Goal: Task Accomplishment & Management: Complete application form

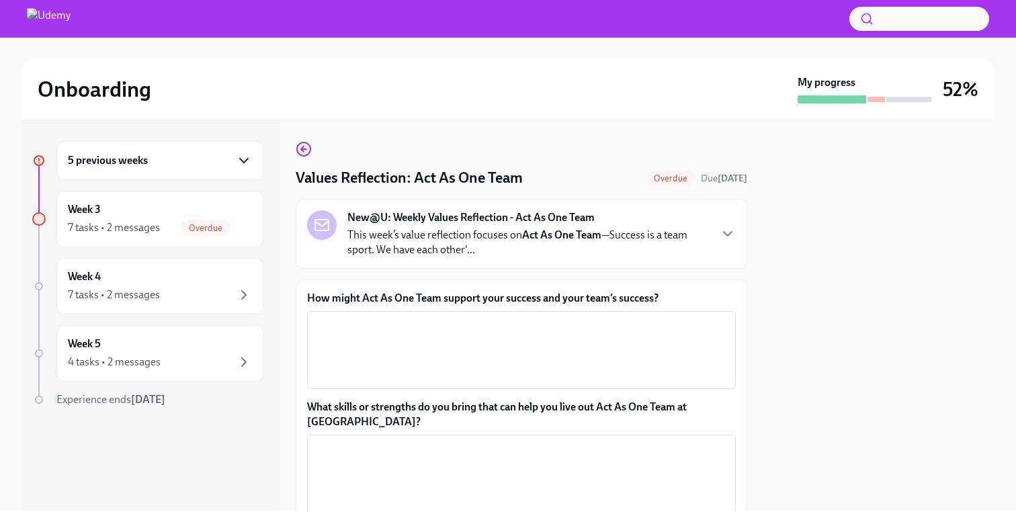
click at [236, 167] on icon "button" at bounding box center [244, 161] width 16 height 16
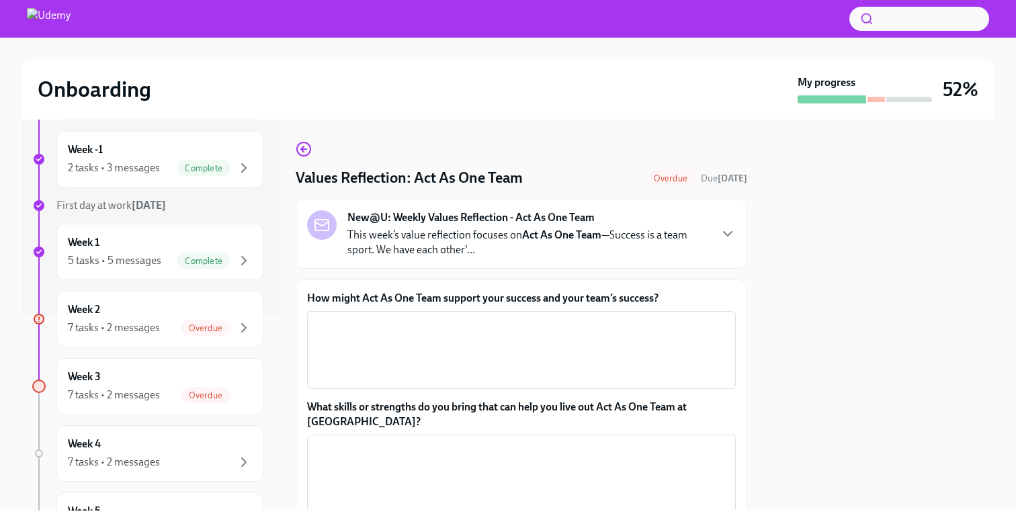
scroll to position [203, 0]
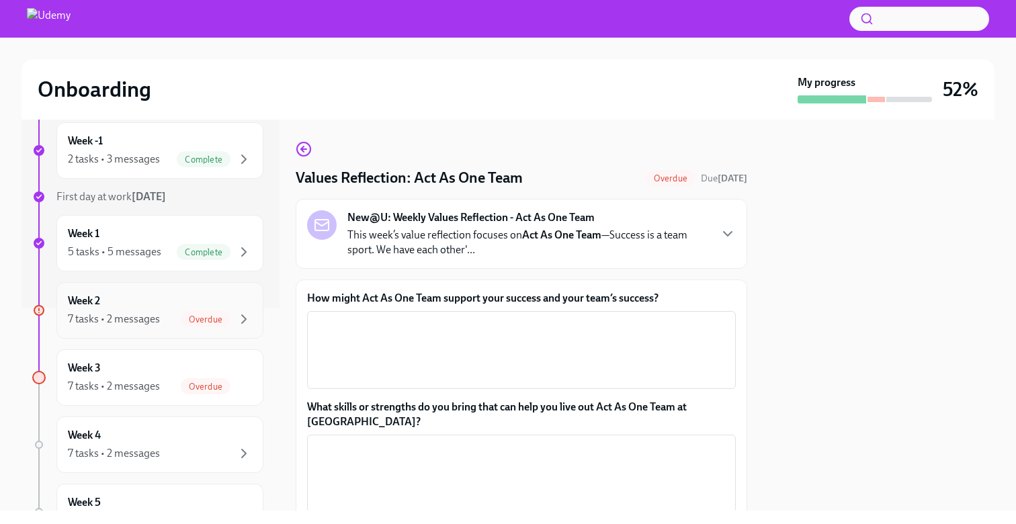
click at [128, 310] on div "Week 2 7 tasks • 2 messages Overdue" at bounding box center [160, 311] width 184 height 34
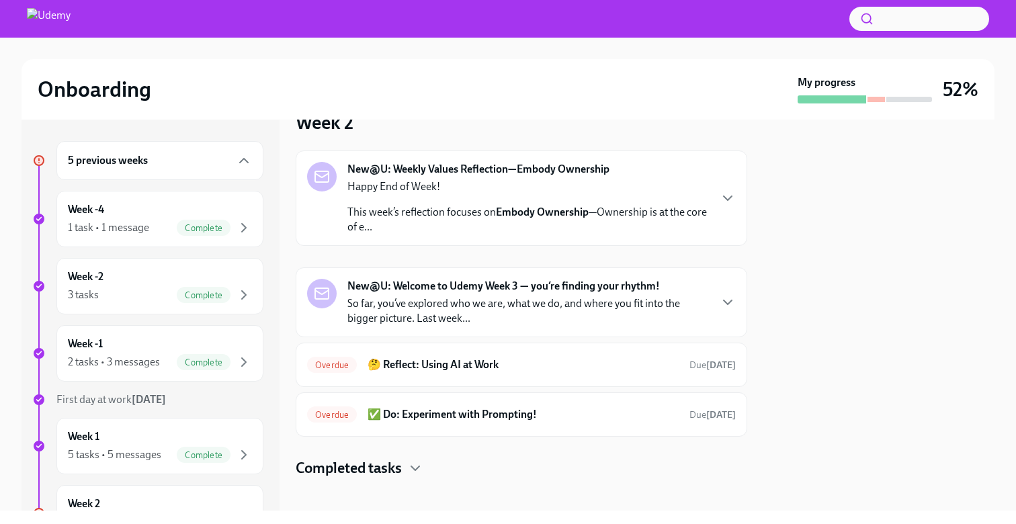
scroll to position [42, 0]
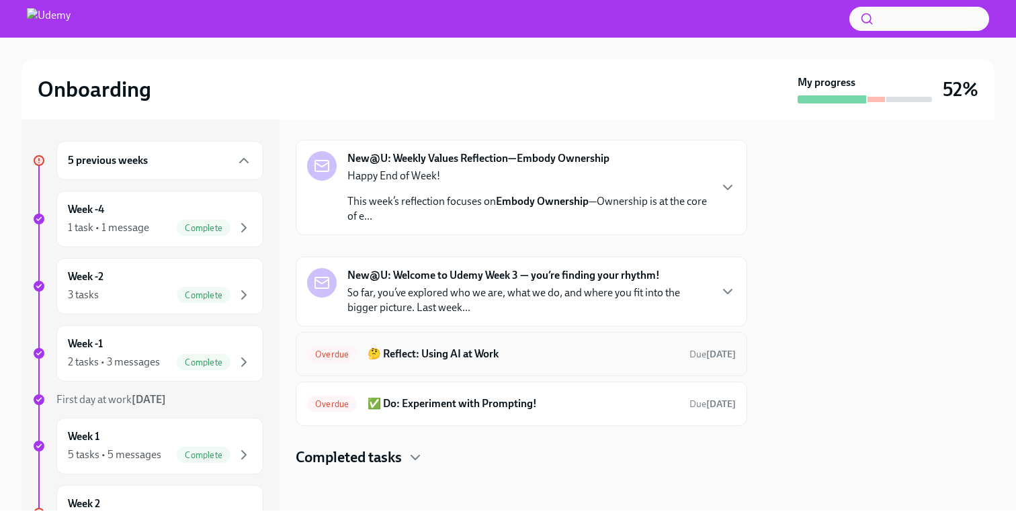
click at [488, 346] on div "Overdue 🤔 Reflect: Using AI at Work Due [DATE]" at bounding box center [521, 354] width 429 height 22
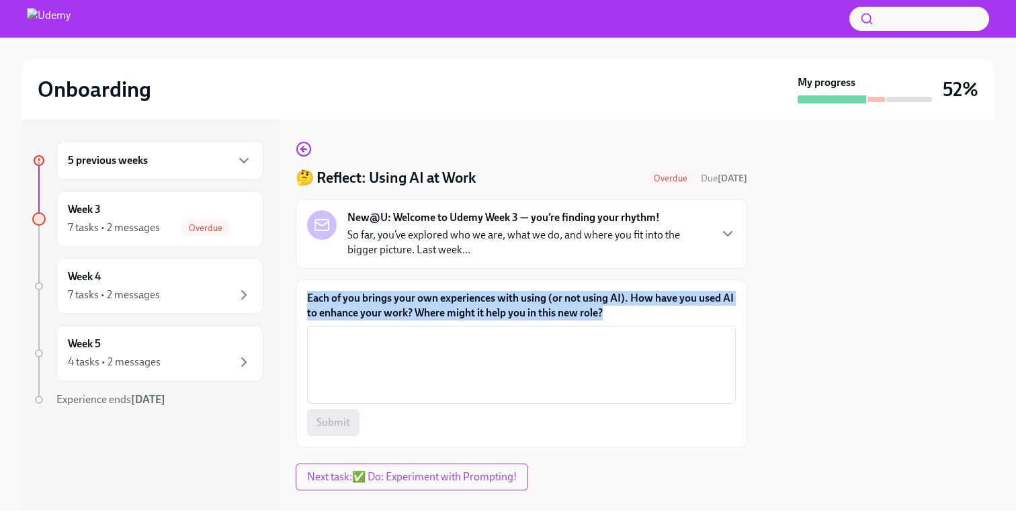
drag, startPoint x: 606, startPoint y: 312, endPoint x: 305, endPoint y: 299, distance: 301.4
click at [305, 299] on div "Each of you brings your own experiences with using (or not using AI). How have …" at bounding box center [522, 364] width 452 height 168
copy label "Each of you brings your own experiences with using (or not using AI). How have …"
click at [424, 349] on textarea "Each of you brings your own experiences with using (or not using AI). How have …" at bounding box center [521, 365] width 413 height 65
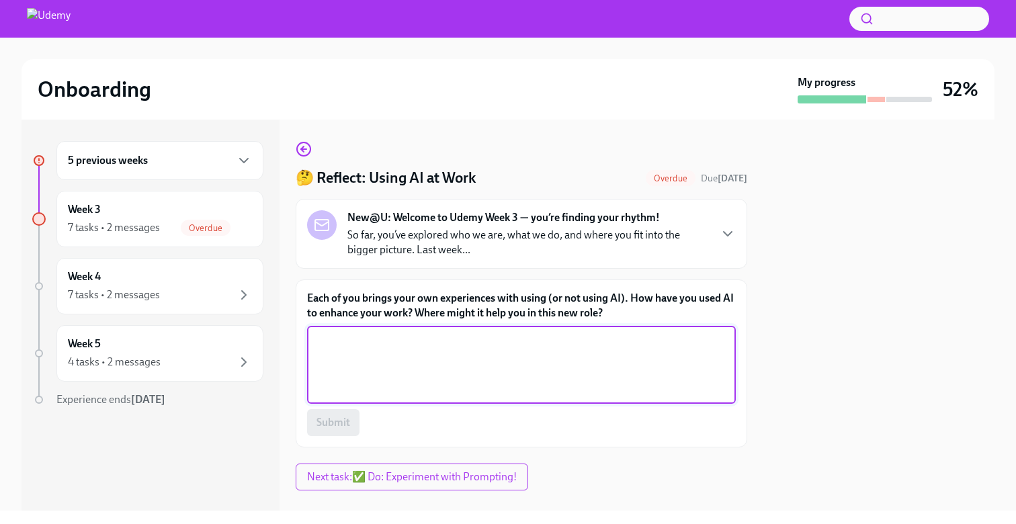
paste textarea "I’ve used AI to research prospects faster, personalize outreach messages, and f…"
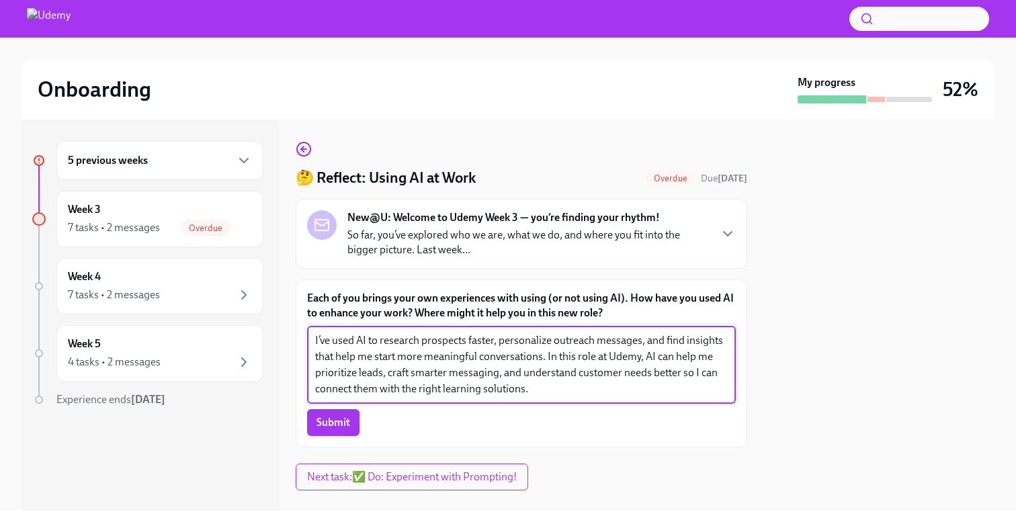
scroll to position [3, 0]
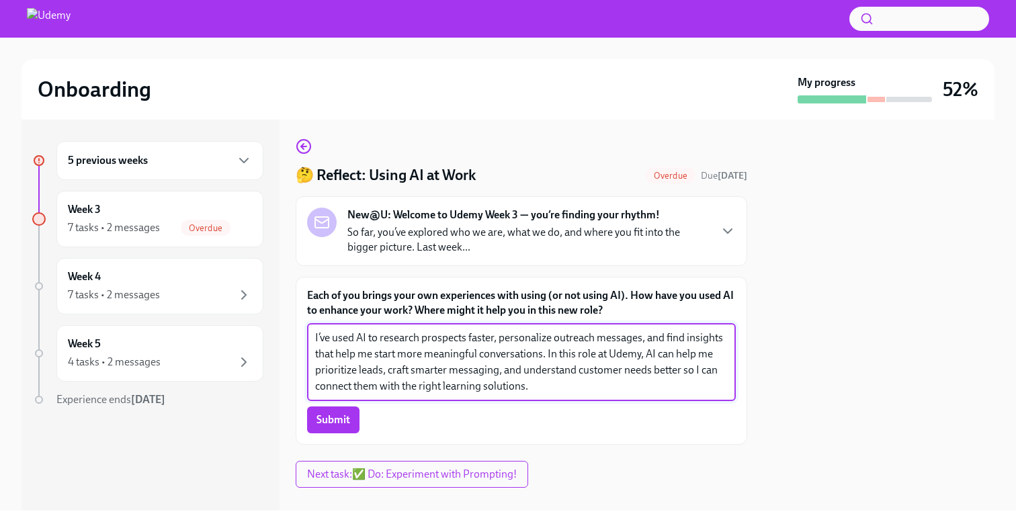
click at [350, 370] on textarea "I’ve used AI to research prospects faster, personalize outreach messages, and f…" at bounding box center [521, 362] width 413 height 65
click at [546, 339] on textarea "I’ve used AI to research prospects faster, personalize outreach messages, and f…" at bounding box center [521, 362] width 413 height 65
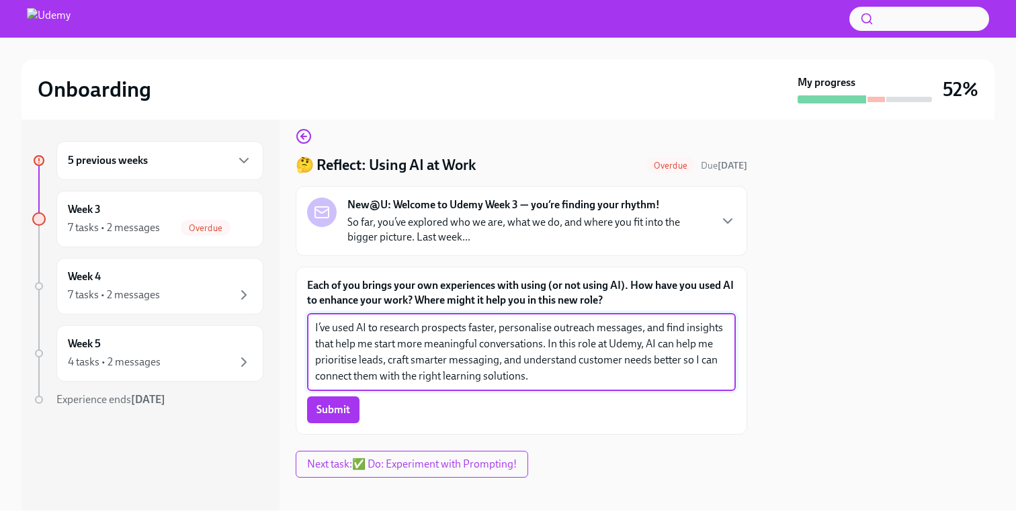
scroll to position [23, 0]
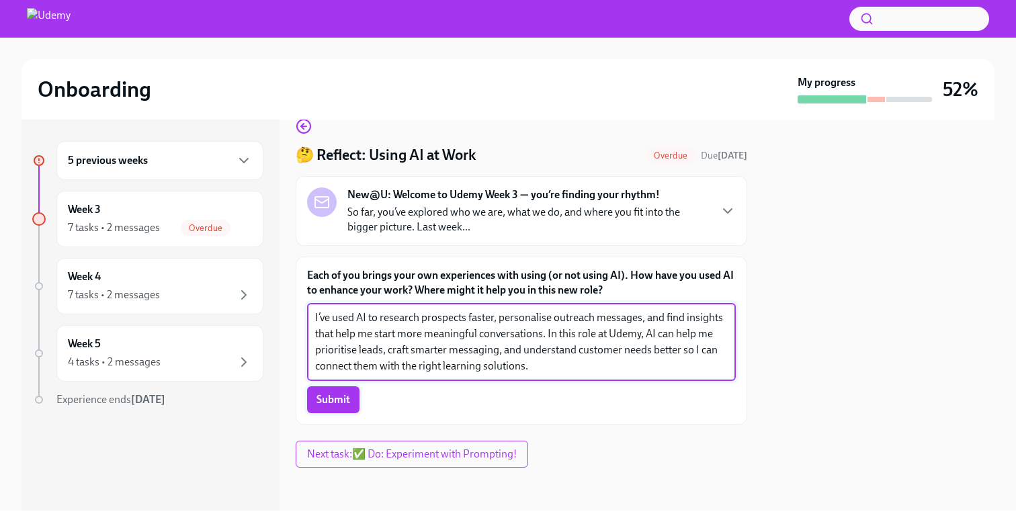
type textarea "I’ve used AI to research prospects faster, personalise outreach messages, and f…"
click at [335, 403] on span "Submit" at bounding box center [334, 399] width 34 height 13
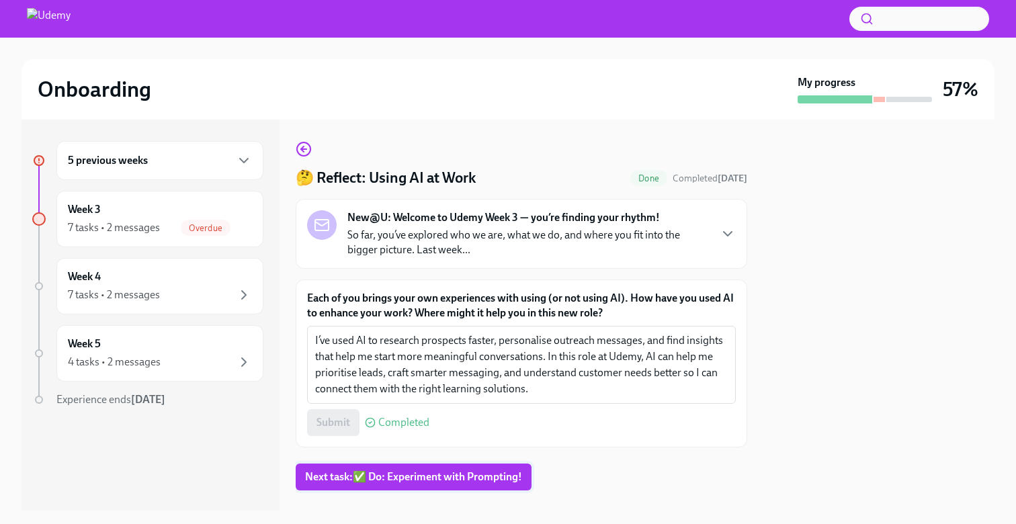
click at [351, 472] on span "Next task : ✅ Do: Experiment with Prompting!" at bounding box center [413, 477] width 217 height 13
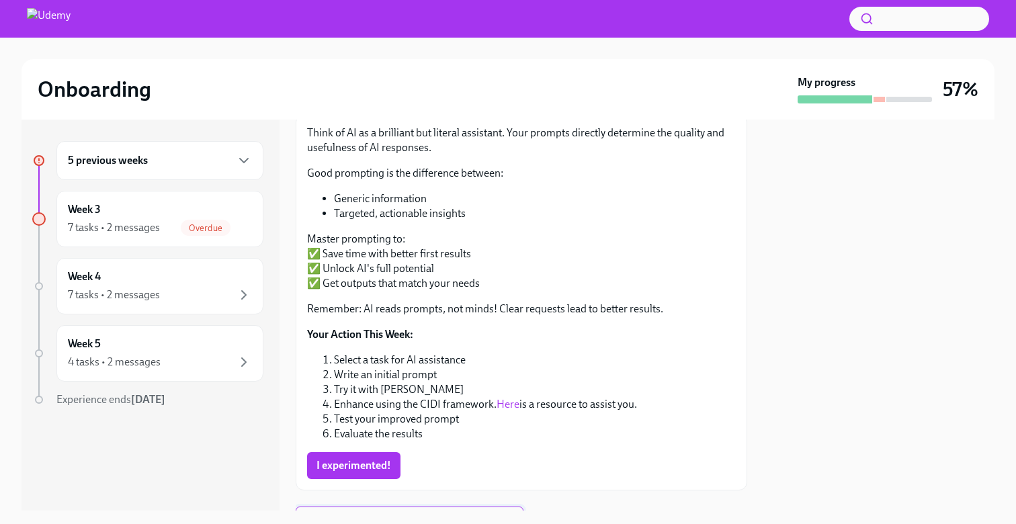
scroll to position [231, 0]
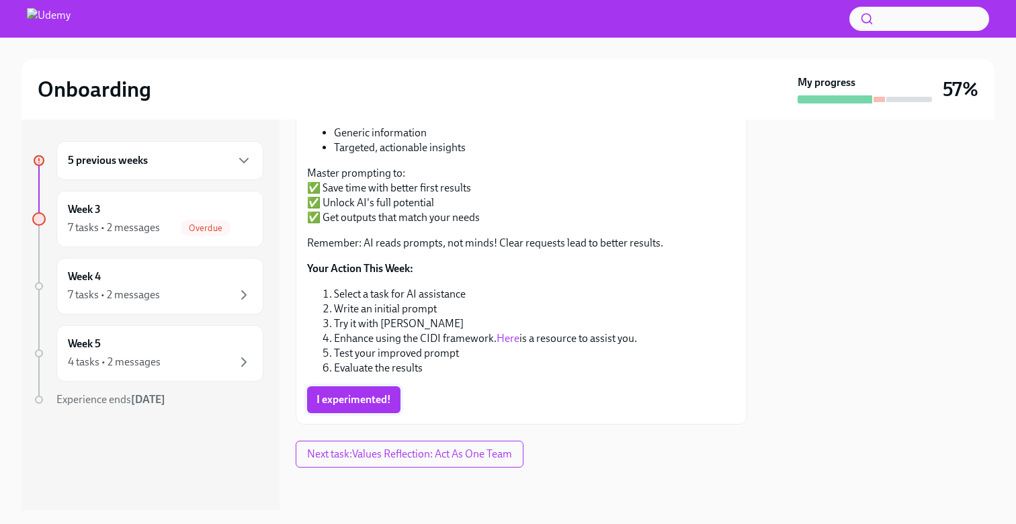
click at [347, 399] on span "I experimented!" at bounding box center [354, 399] width 75 height 13
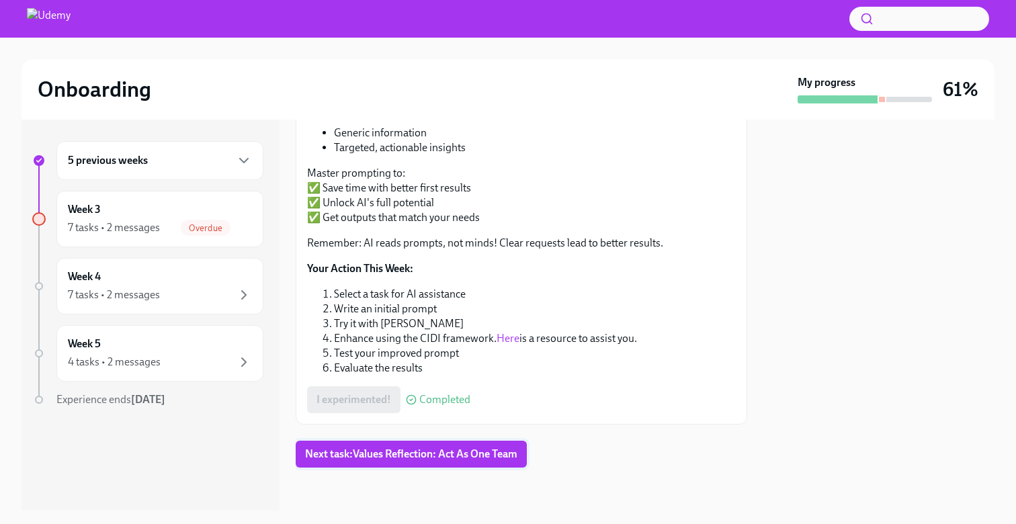
click at [363, 464] on button "Next task : Values Reflection: Act As One Team" at bounding box center [411, 454] width 231 height 27
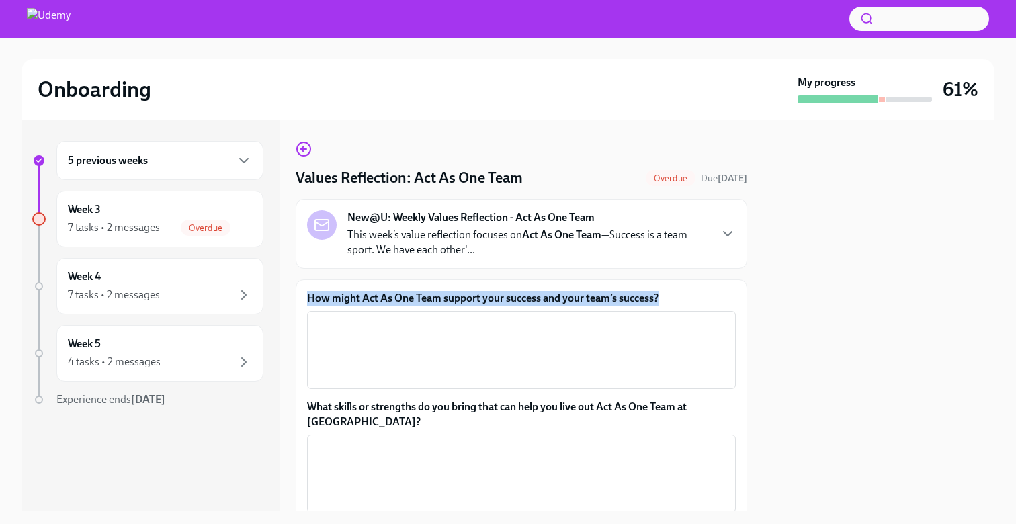
drag, startPoint x: 664, startPoint y: 296, endPoint x: 290, endPoint y: 286, distance: 373.8
click at [290, 286] on div "5 previous weeks Week 3 7 tasks • 2 messages Overdue Week 4 7 tasks • 2 message…" at bounding box center [508, 315] width 973 height 391
copy label "How might Act As One Team support your success and your team’s success?"
click at [391, 355] on textarea "How might Act As One Team support your success and your team’s success?" at bounding box center [521, 350] width 413 height 65
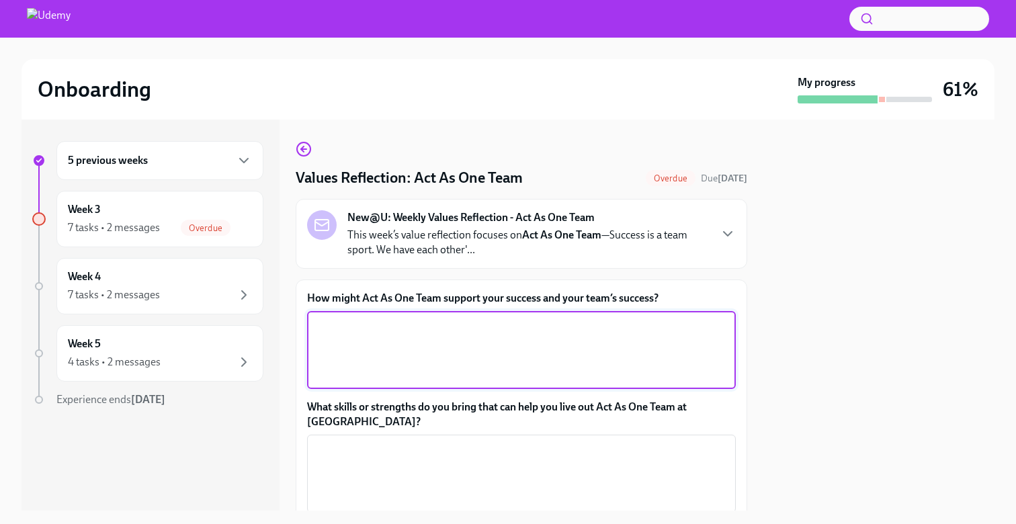
paste textarea "Act As One Team can help me and my team succeed by encouraging open communicati…"
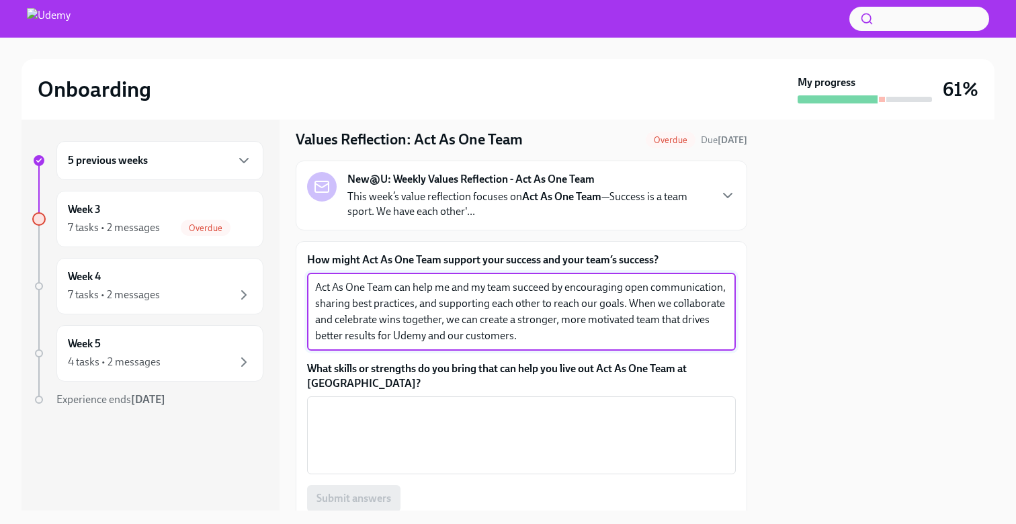
scroll to position [40, 0]
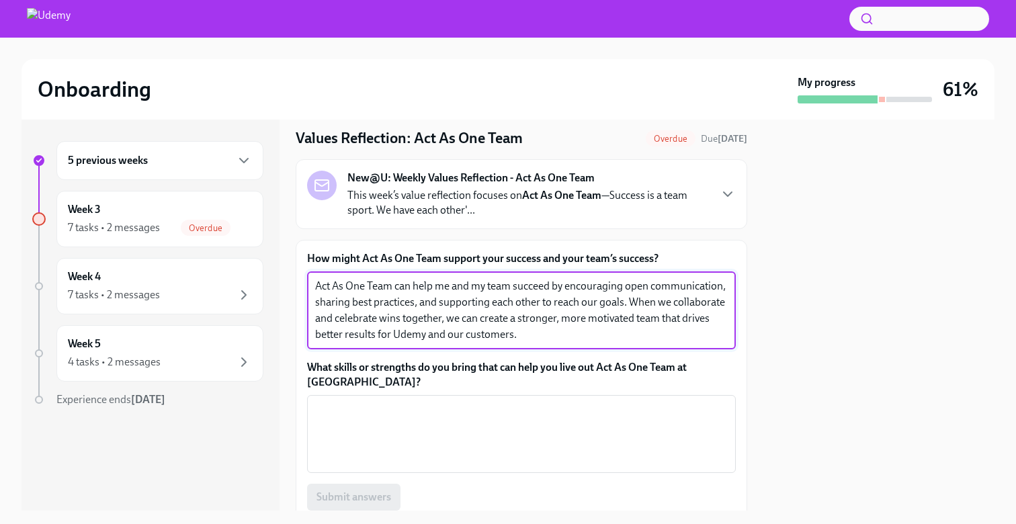
type textarea "Act As One Team can help me and my team succeed by encouraging open communicati…"
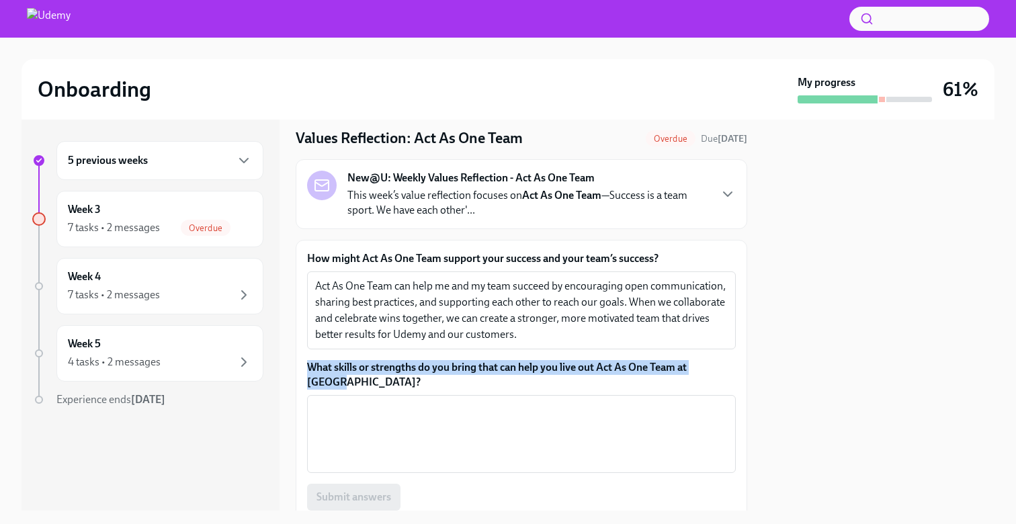
drag, startPoint x: 733, startPoint y: 364, endPoint x: 304, endPoint y: 355, distance: 428.9
click at [304, 355] on div "How might Act As One Team support your success and your team’s success? Act As …" at bounding box center [522, 401] width 452 height 323
copy div "​ What skills or strengths do you bring that can help you live out Act As One T…"
click at [411, 402] on textarea "What skills or strengths do you bring that can help you live out Act As One Tea…" at bounding box center [521, 434] width 413 height 65
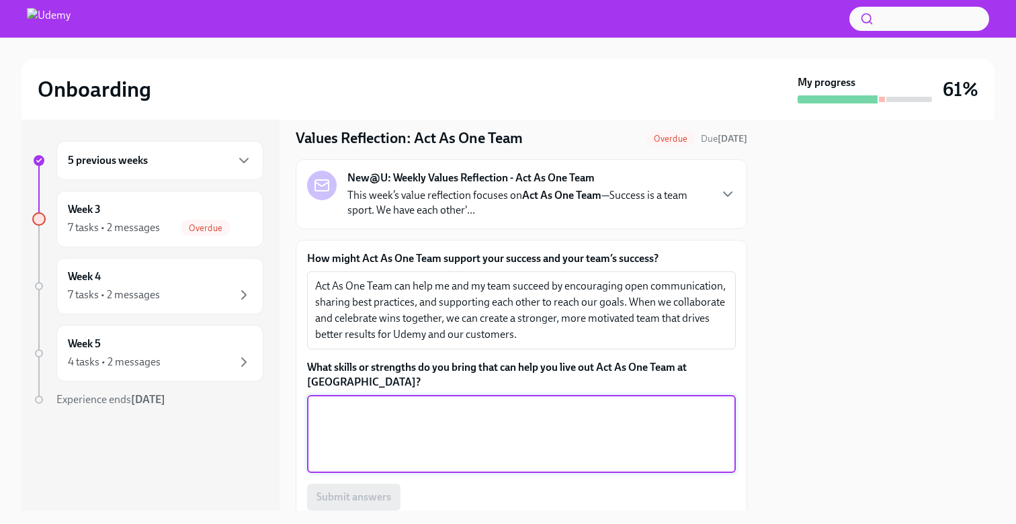
paste textarea "I bring strong communication skills, empathy, and a collaborative mindset. I en…"
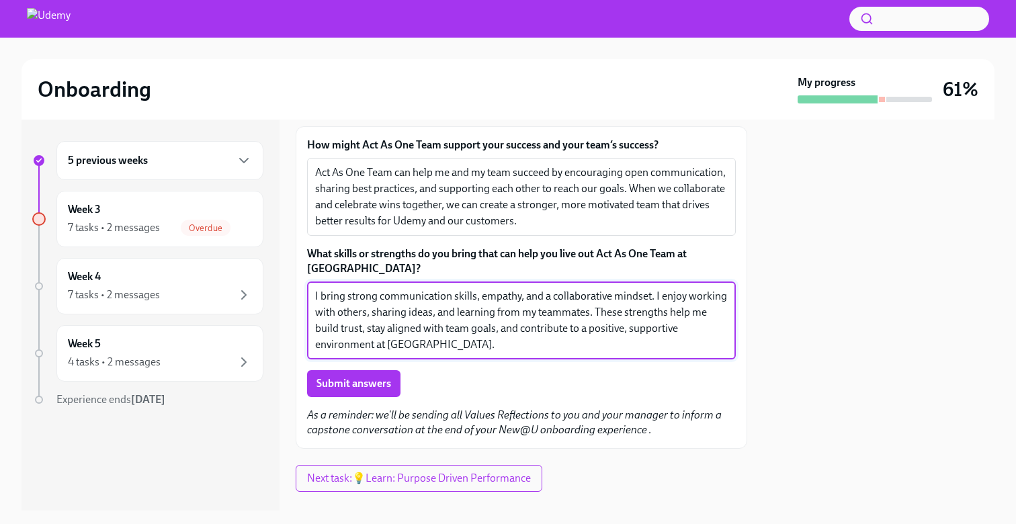
scroll to position [163, 0]
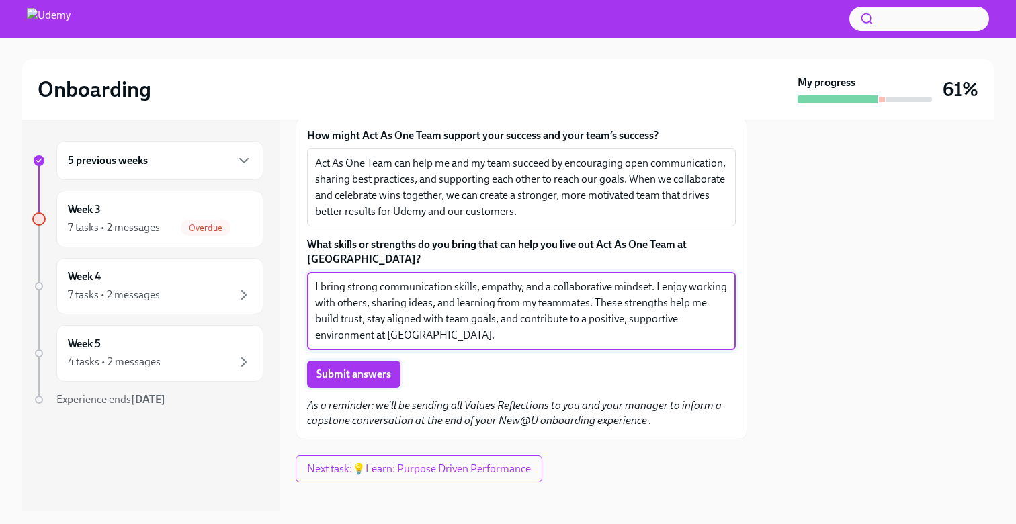
type textarea "I bring strong communication skills, empathy, and a collaborative mindset. I en…"
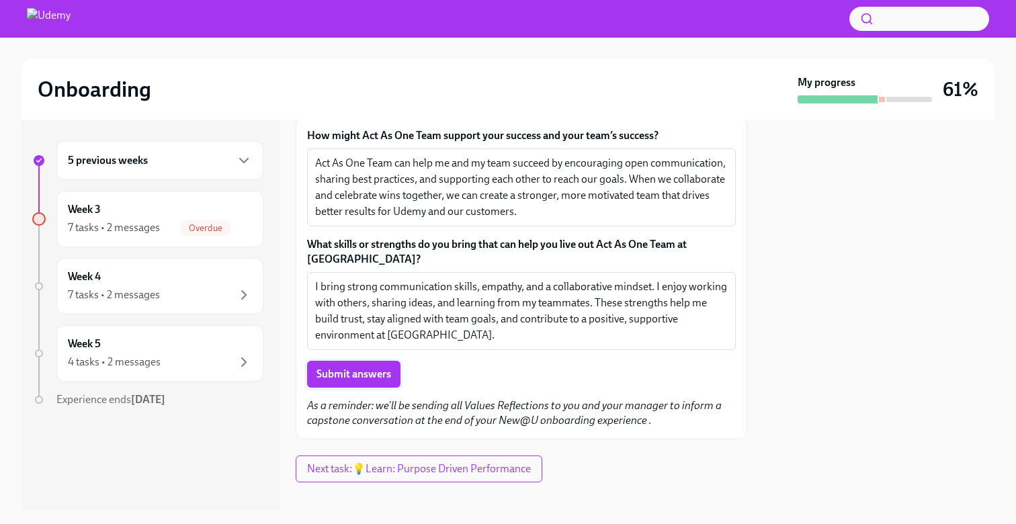
click at [370, 368] on span "Submit answers" at bounding box center [354, 374] width 75 height 13
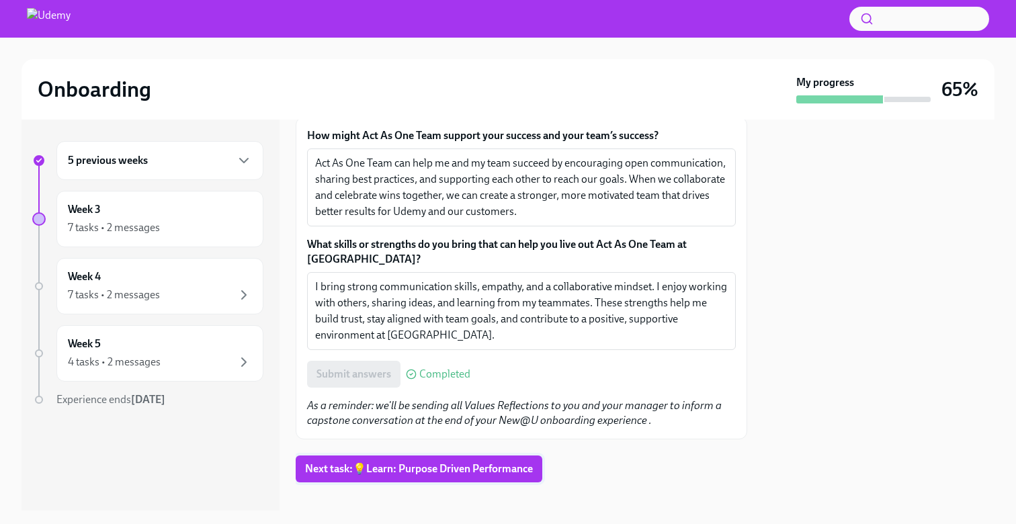
click at [395, 462] on span "Next task : 💡Learn: Purpose Driven Performance" at bounding box center [419, 468] width 228 height 13
